Goal: Transaction & Acquisition: Obtain resource

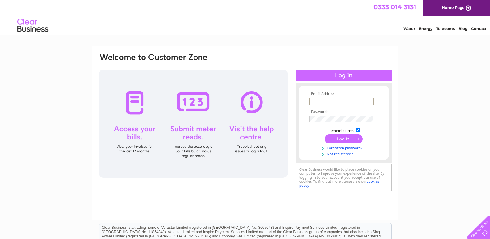
click at [345, 101] on input "text" at bounding box center [342, 101] width 64 height 7
type input "lindagammie@talktalk.net"
click at [325, 135] on input "submit" at bounding box center [344, 139] width 38 height 9
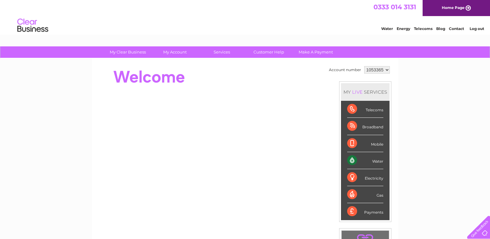
click at [353, 160] on div "Water" at bounding box center [365, 160] width 36 height 17
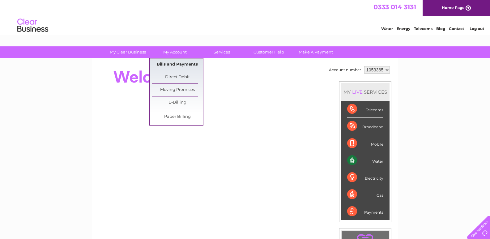
click at [176, 64] on link "Bills and Payments" at bounding box center [177, 64] width 51 height 12
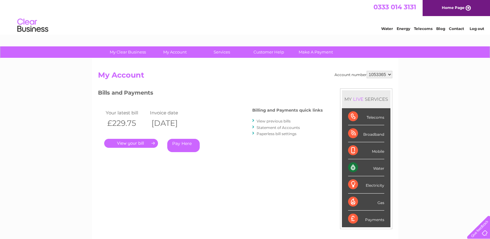
click at [131, 142] on link "." at bounding box center [131, 143] width 54 height 9
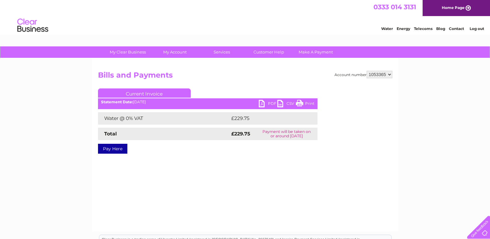
click at [267, 103] on link "PDF" at bounding box center [268, 104] width 19 height 9
click at [475, 28] on link "Log out" at bounding box center [477, 28] width 15 height 5
